Goal: Information Seeking & Learning: Learn about a topic

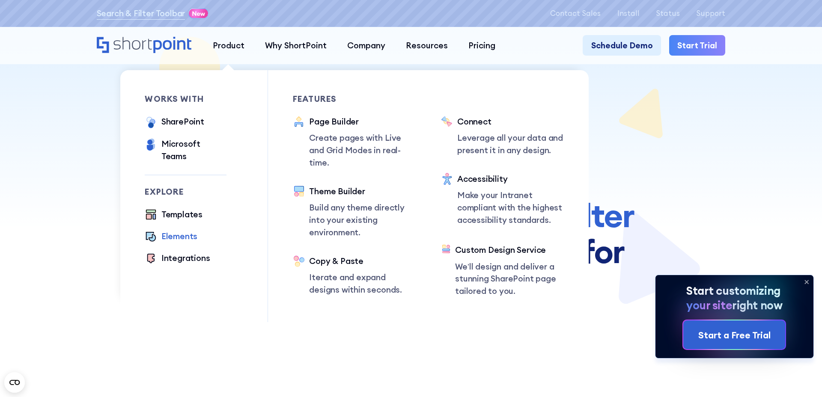
click at [189, 230] on div "Elements" at bounding box center [179, 236] width 36 height 12
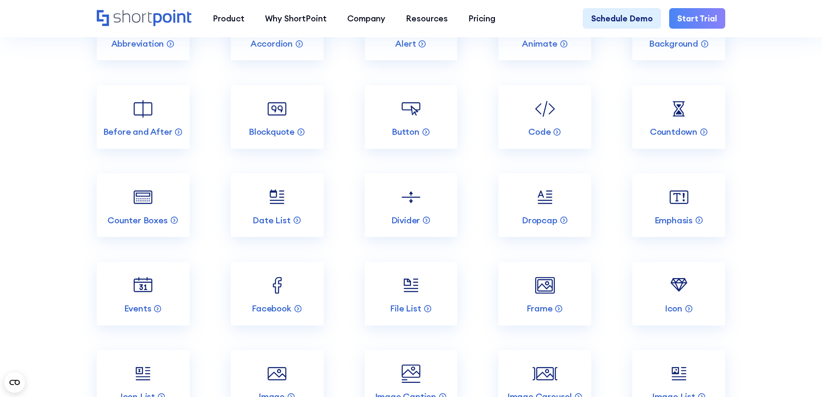
scroll to position [1227, 0]
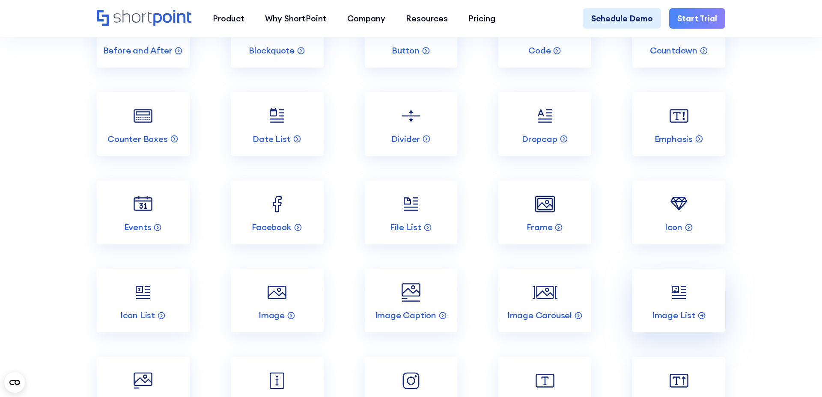
click at [680, 306] on link "Image List" at bounding box center [678, 301] width 93 height 64
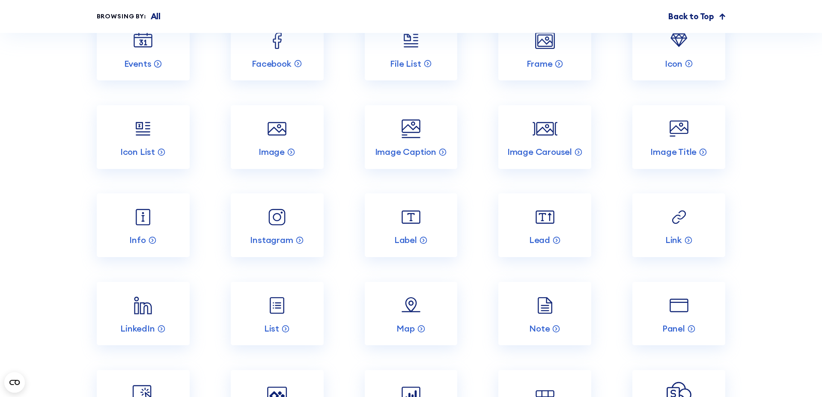
scroll to position [3076, 0]
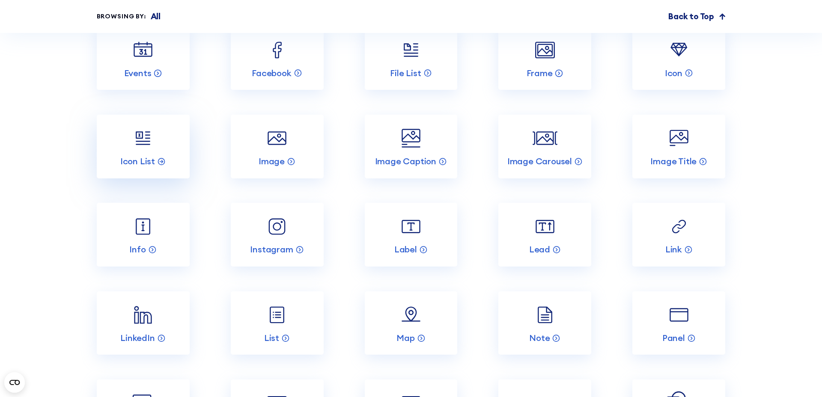
click at [135, 139] on link "Icon List" at bounding box center [143, 147] width 93 height 64
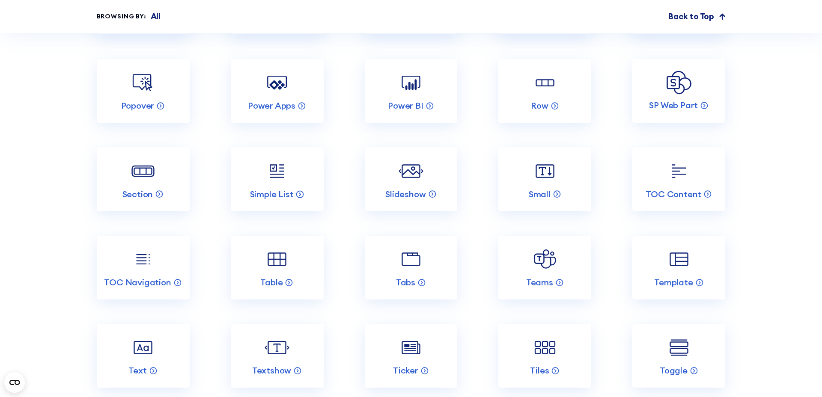
scroll to position [3241, 0]
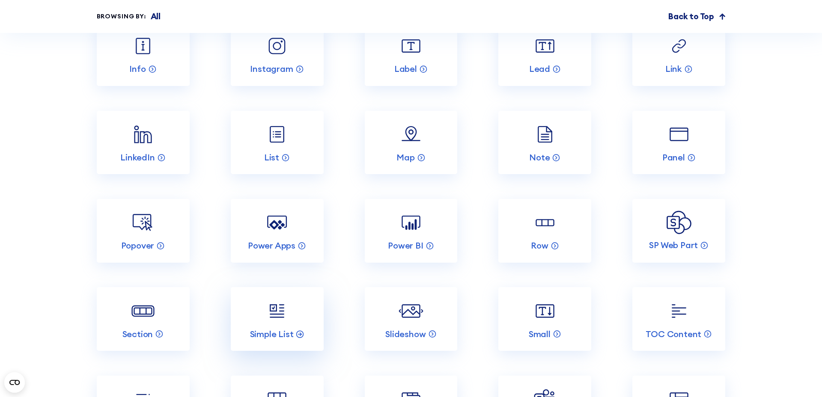
click at [282, 299] on img at bounding box center [276, 311] width 25 height 25
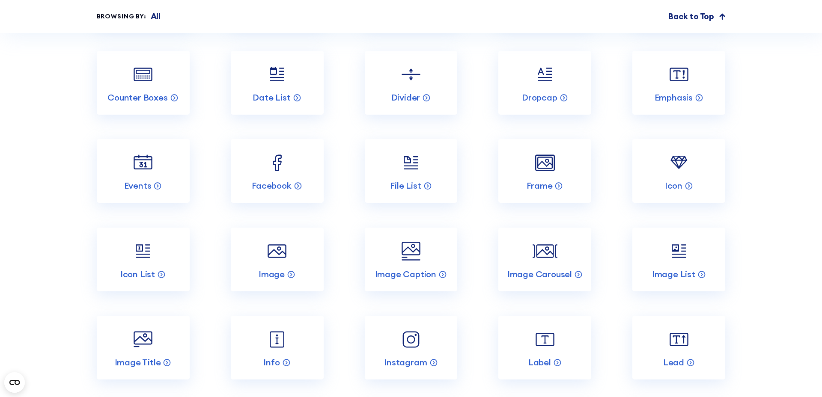
scroll to position [2837, 0]
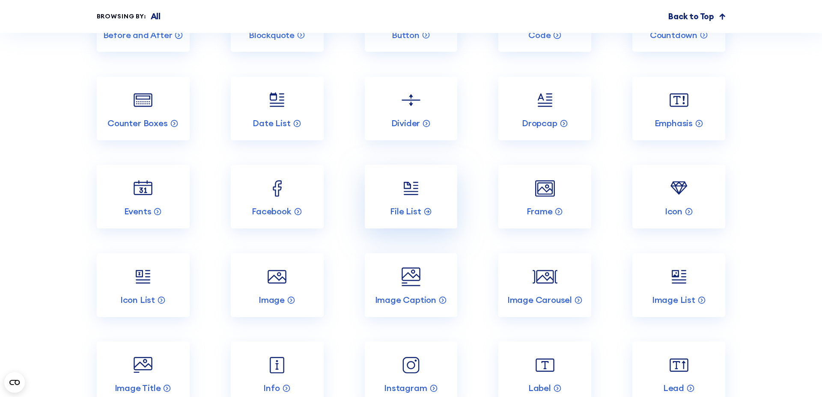
click at [453, 181] on link "File List" at bounding box center [411, 197] width 93 height 64
